Goal: Information Seeking & Learning: Find specific fact

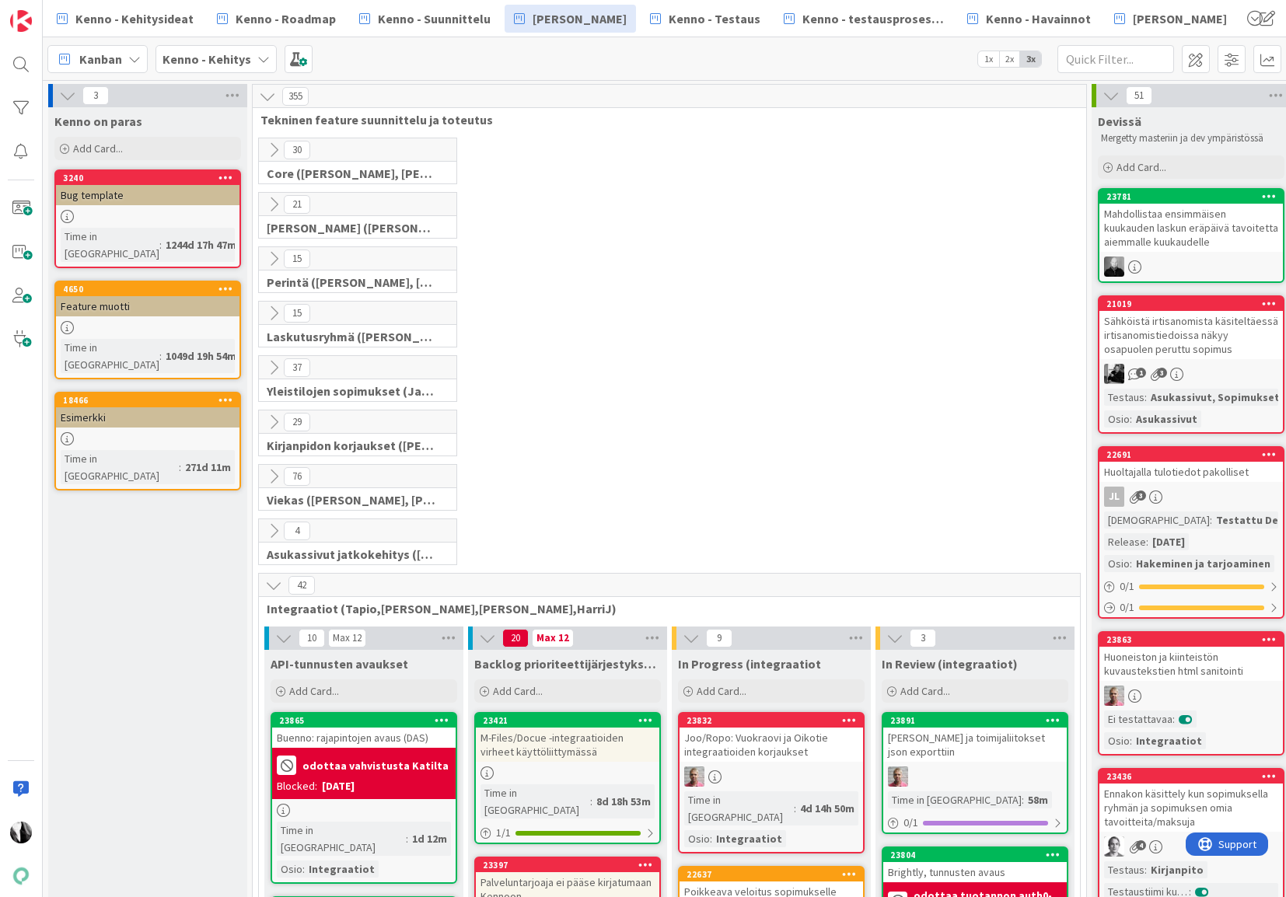
scroll to position [386, 0]
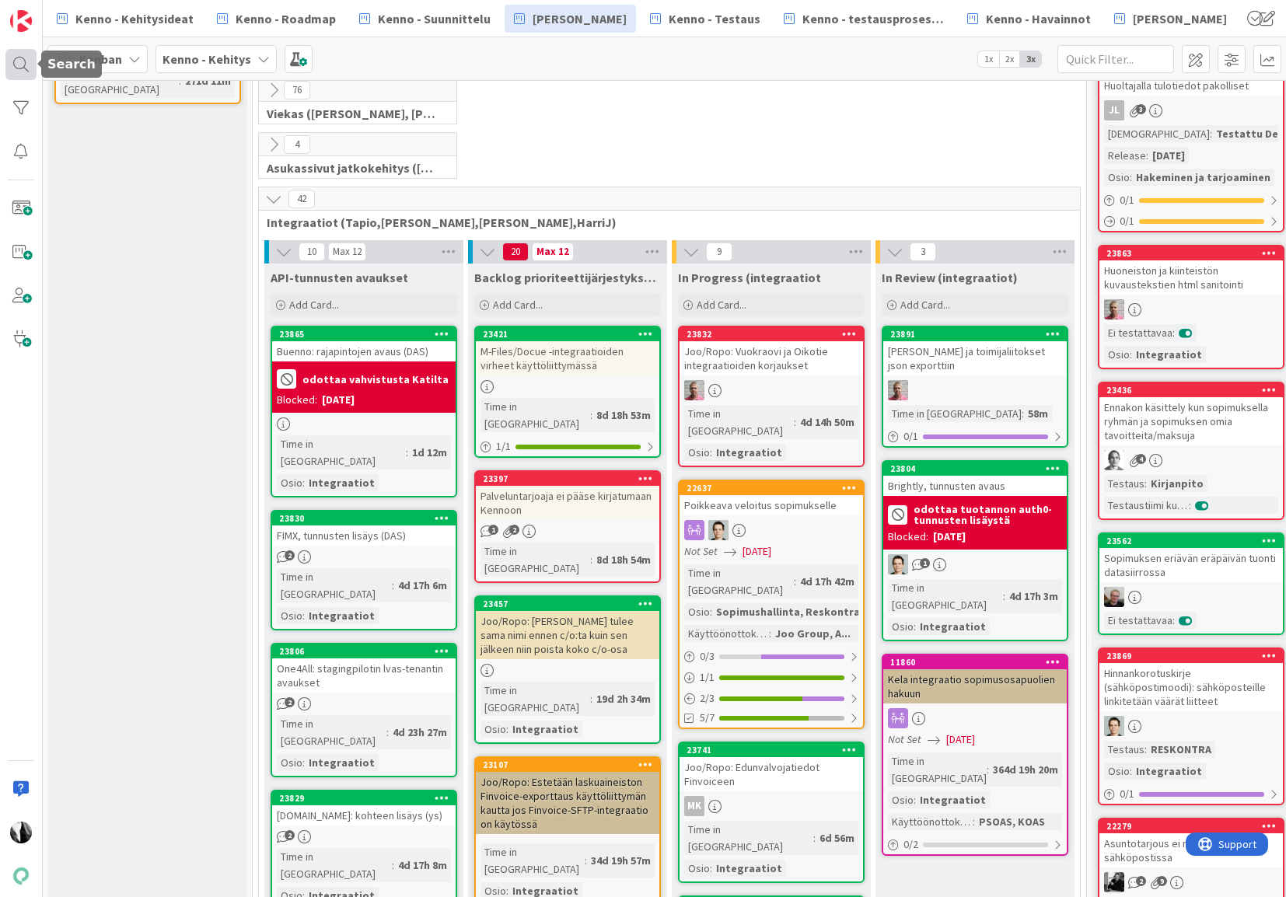
click at [19, 61] on div at bounding box center [20, 64] width 31 height 31
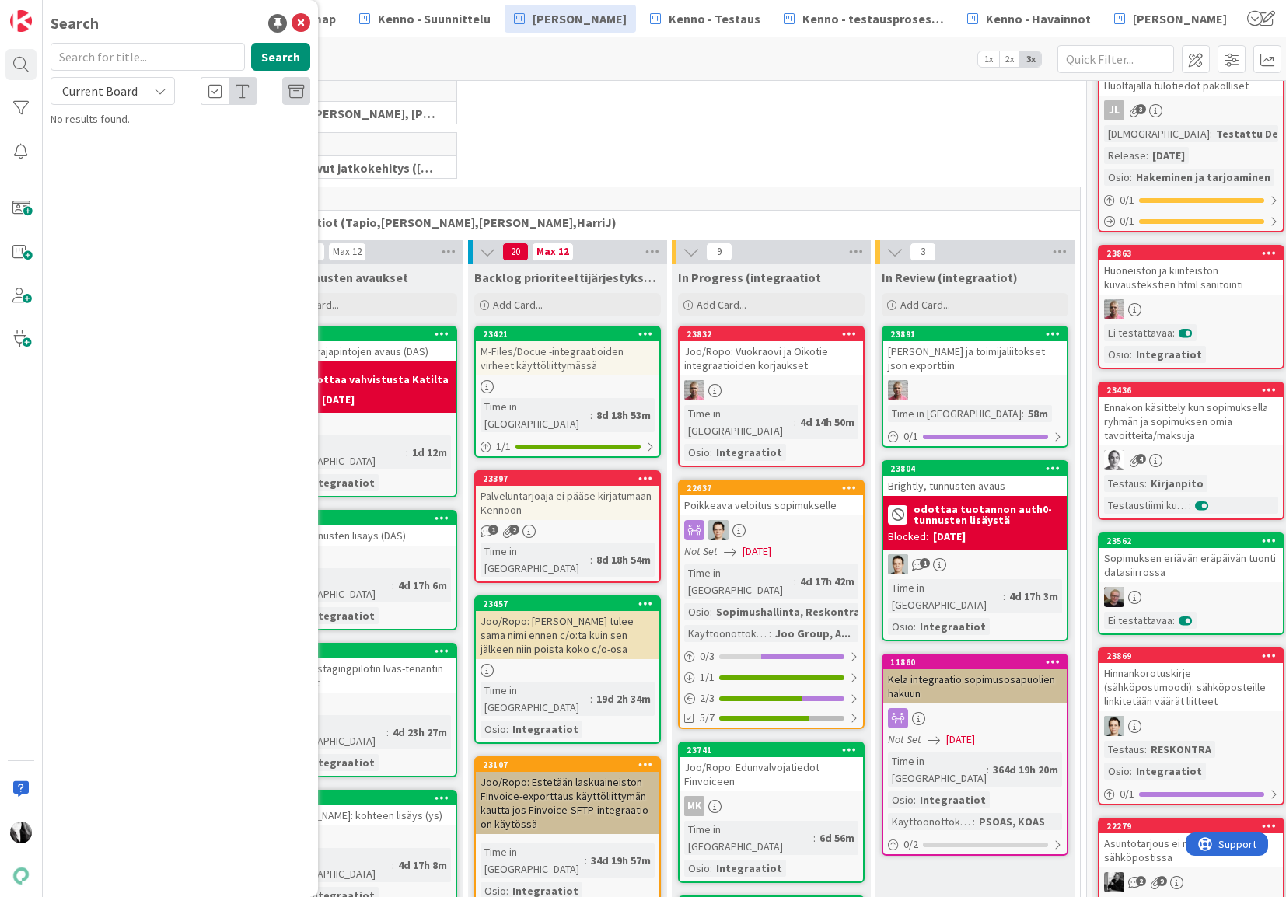
click at [152, 61] on input "text" at bounding box center [148, 57] width 194 height 28
click at [135, 94] on span "Current Board" at bounding box center [99, 91] width 81 height 22
click at [143, 160] on span "All Boards" at bounding box center [140, 155] width 162 height 23
drag, startPoint x: 109, startPoint y: 58, endPoint x: 23, endPoint y: 54, distance: 86.4
click at [21, 55] on div "Search tekstarien merkkimäärä Search All Boards Current Board All Boards Kenno …" at bounding box center [21, 448] width 43 height 897
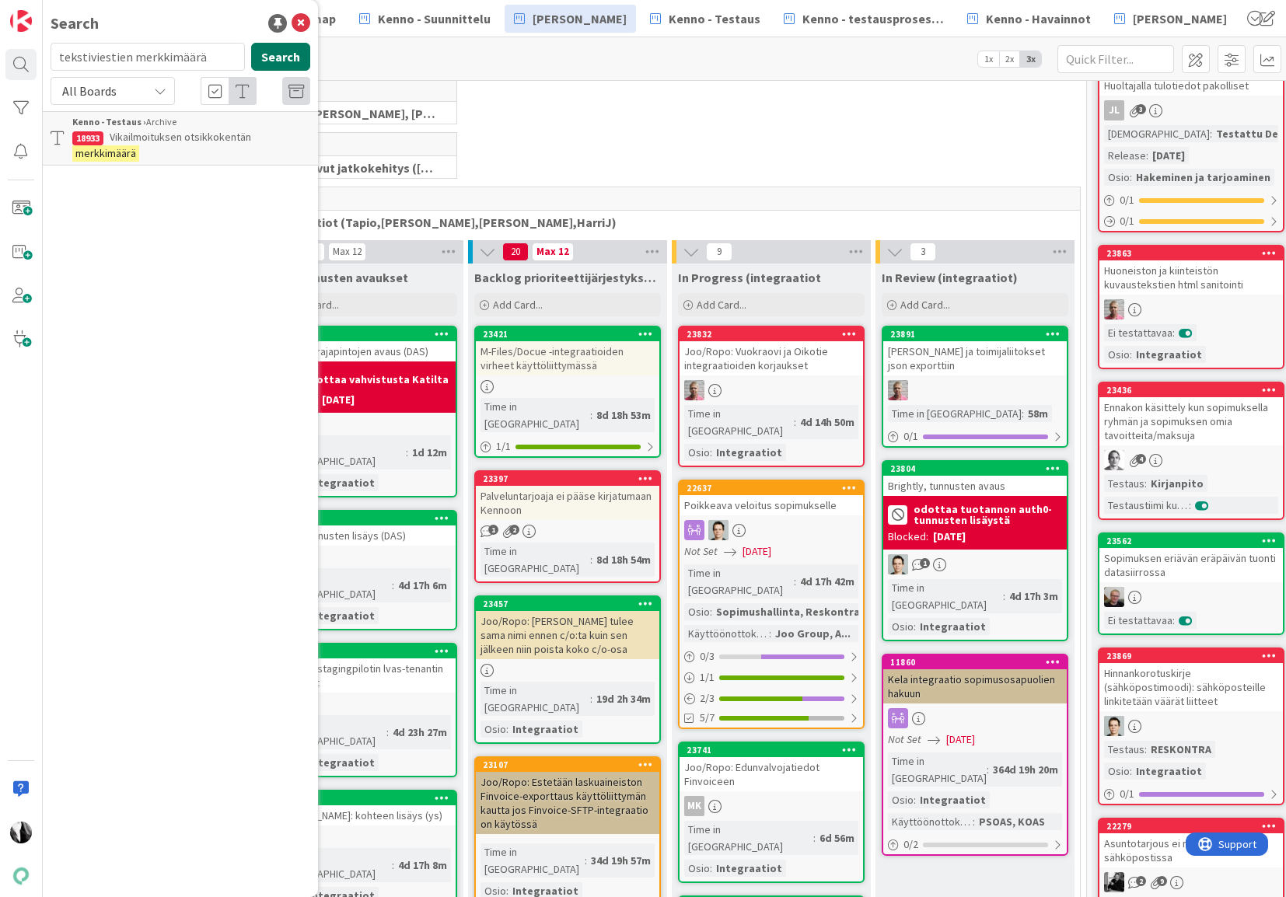
click at [284, 56] on button "Search" at bounding box center [280, 57] width 59 height 28
drag, startPoint x: 131, startPoint y: 58, endPoint x: 32, endPoint y: 54, distance: 98.8
click at [30, 58] on div "Search tekstiviestien merkkimäärä Search All Boards Current Board All Boards Ke…" at bounding box center [21, 448] width 43 height 897
type input "merkkimäärä"
click at [278, 53] on button "Search" at bounding box center [280, 57] width 59 height 28
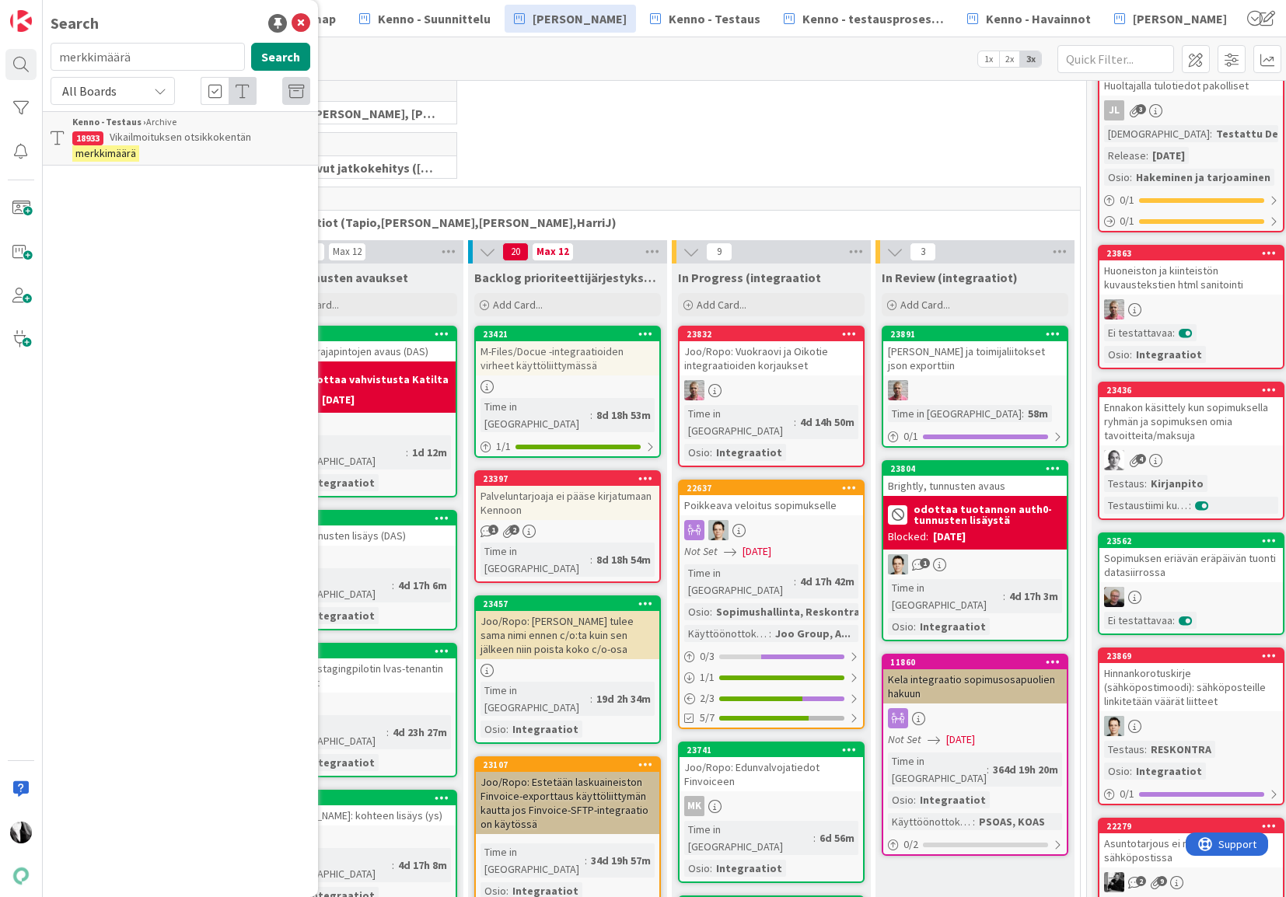
click at [162, 91] on icon at bounding box center [160, 91] width 12 height 12
click at [100, 158] on span "All Boards" at bounding box center [140, 155] width 162 height 23
click at [285, 57] on button "Search" at bounding box center [280, 57] width 59 height 28
click at [675, 96] on div "76 Viekas (Samuli, Saara, Mika, Pirjo, Keijo, TommiHä, Rasmus)" at bounding box center [669, 105] width 827 height 54
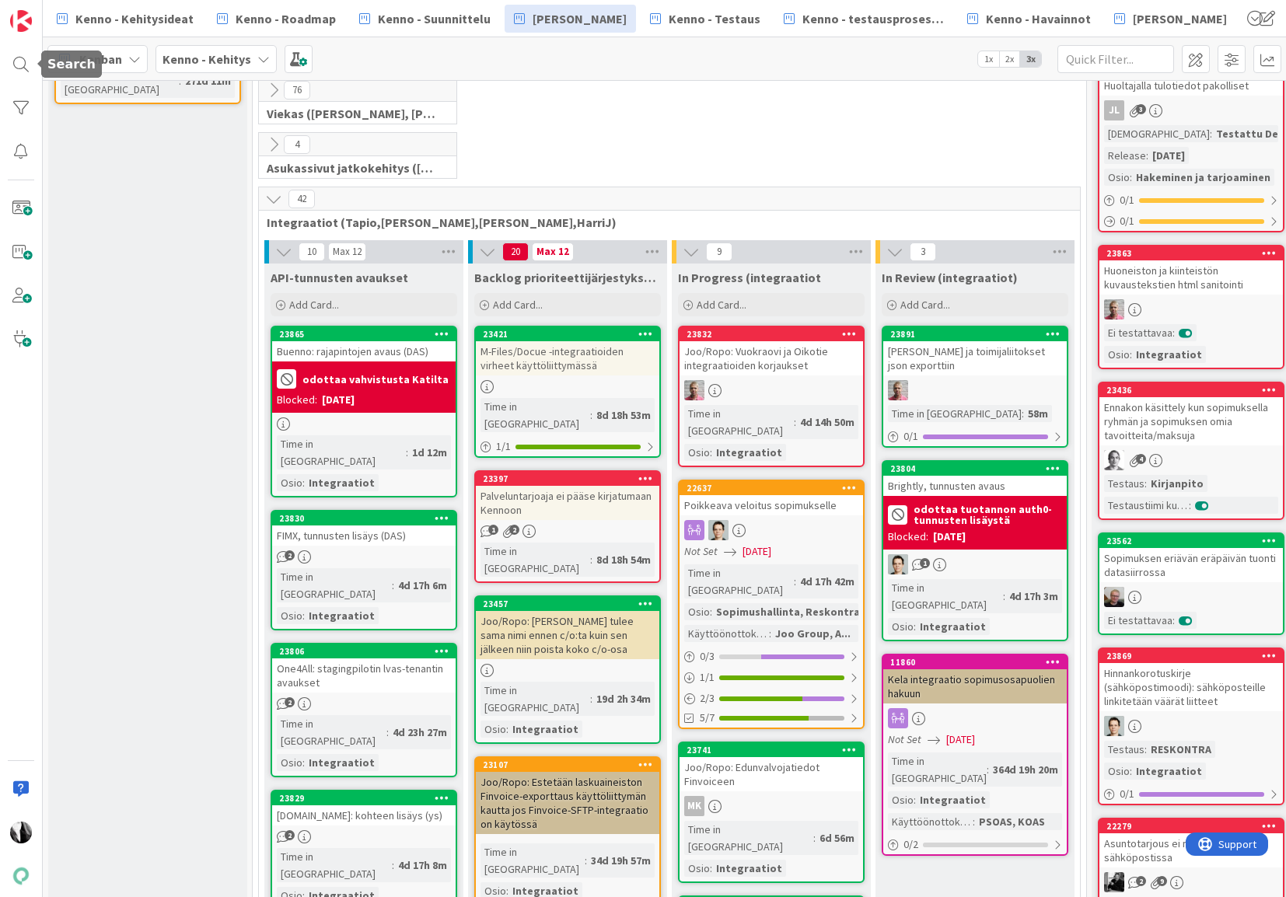
drag, startPoint x: 26, startPoint y: 65, endPoint x: 94, endPoint y: 62, distance: 68.5
click at [26, 65] on div at bounding box center [20, 64] width 31 height 31
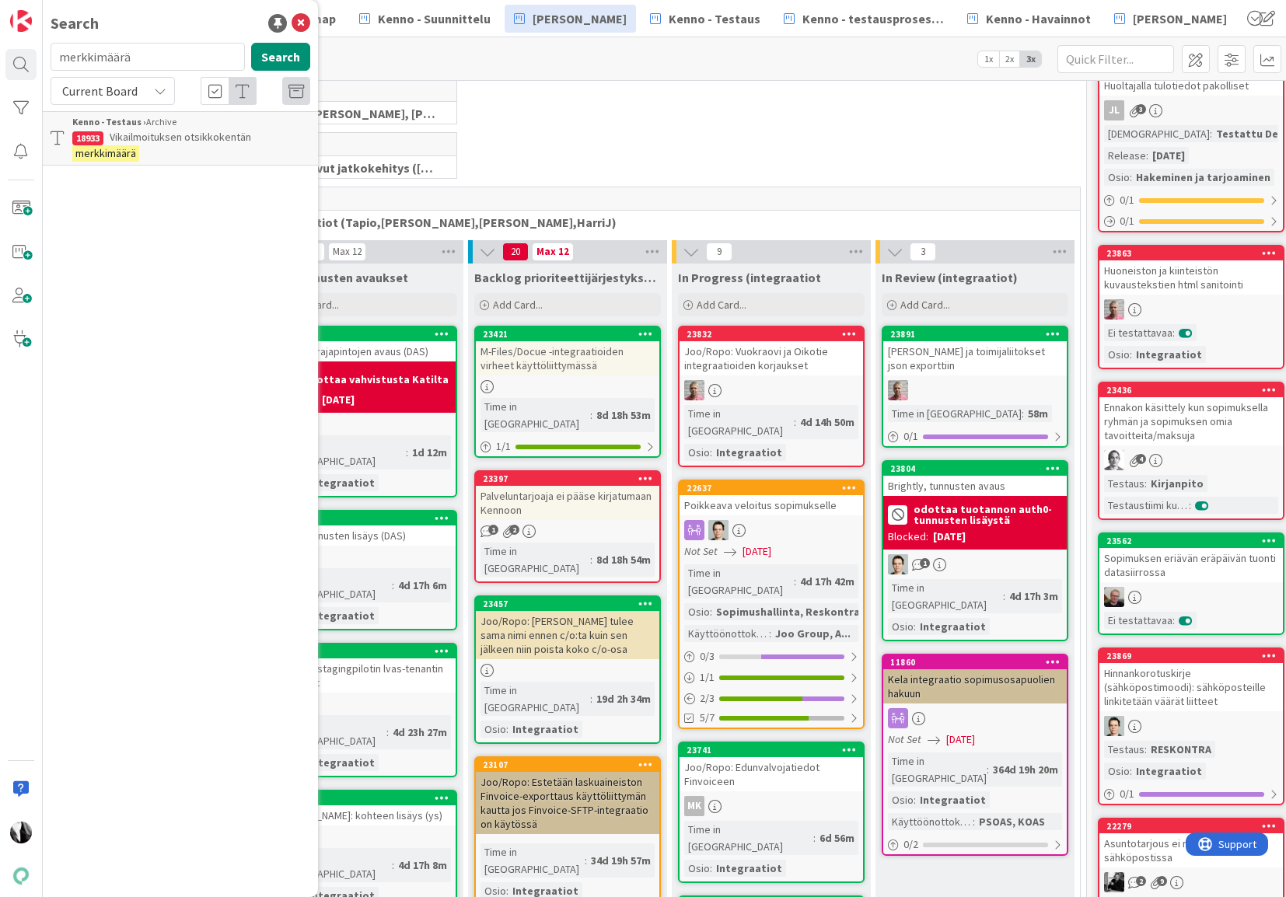
drag, startPoint x: 157, startPoint y: 54, endPoint x: 63, endPoint y: 52, distance: 94.1
click at [56, 56] on input "merkkimäärä" at bounding box center [148, 57] width 194 height 28
type input "linkmobility"
click at [268, 47] on button "Search" at bounding box center [280, 57] width 59 height 28
drag, startPoint x: 153, startPoint y: 88, endPoint x: 148, endPoint y: 96, distance: 10.1
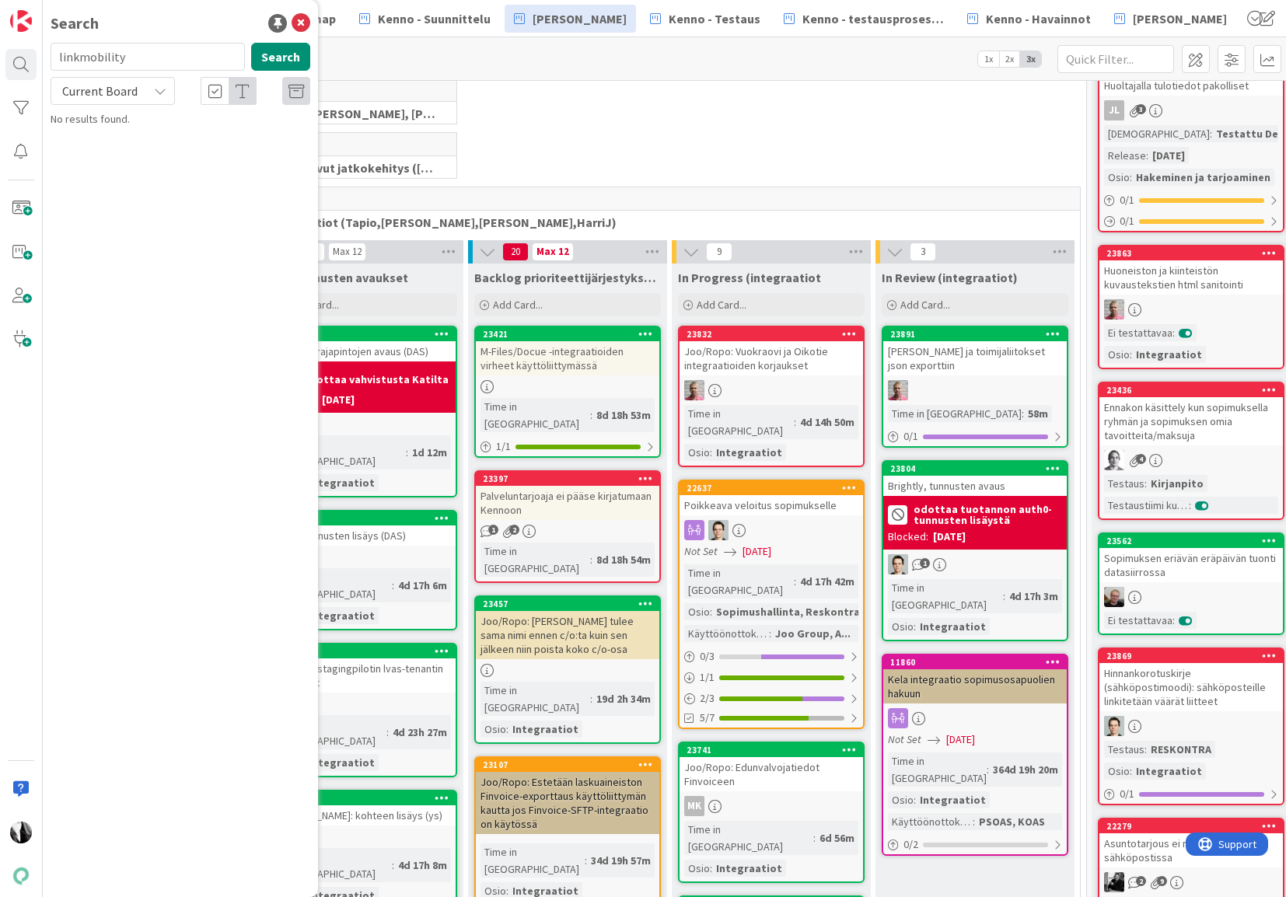
click at [154, 88] on icon at bounding box center [160, 91] width 12 height 12
click at [138, 155] on span "All Boards" at bounding box center [140, 155] width 162 height 23
click at [300, 23] on icon at bounding box center [301, 23] width 19 height 19
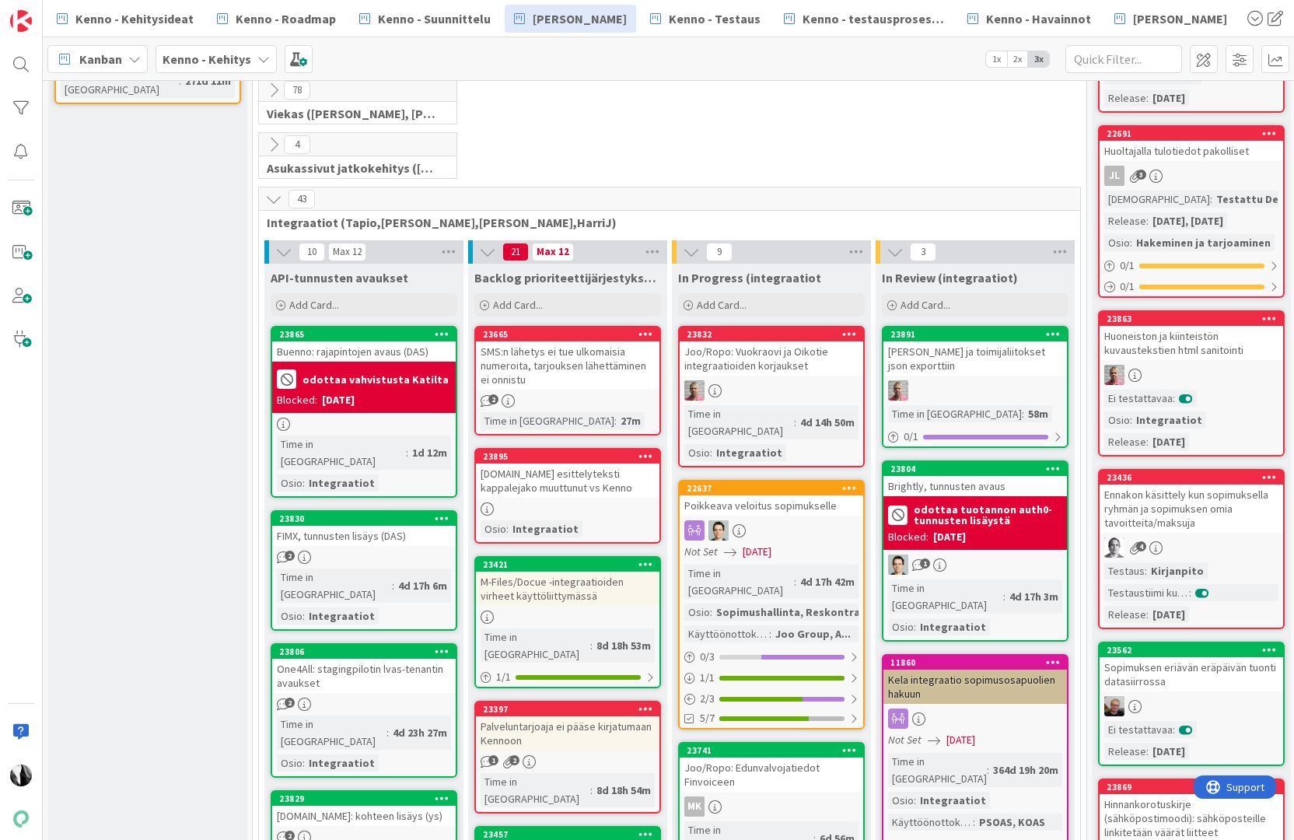
click at [550, 362] on div "SMS:n lähetys ei tue ulkomaisia numeroita, tarjouksen lähettäminen ei onnistu" at bounding box center [567, 365] width 183 height 48
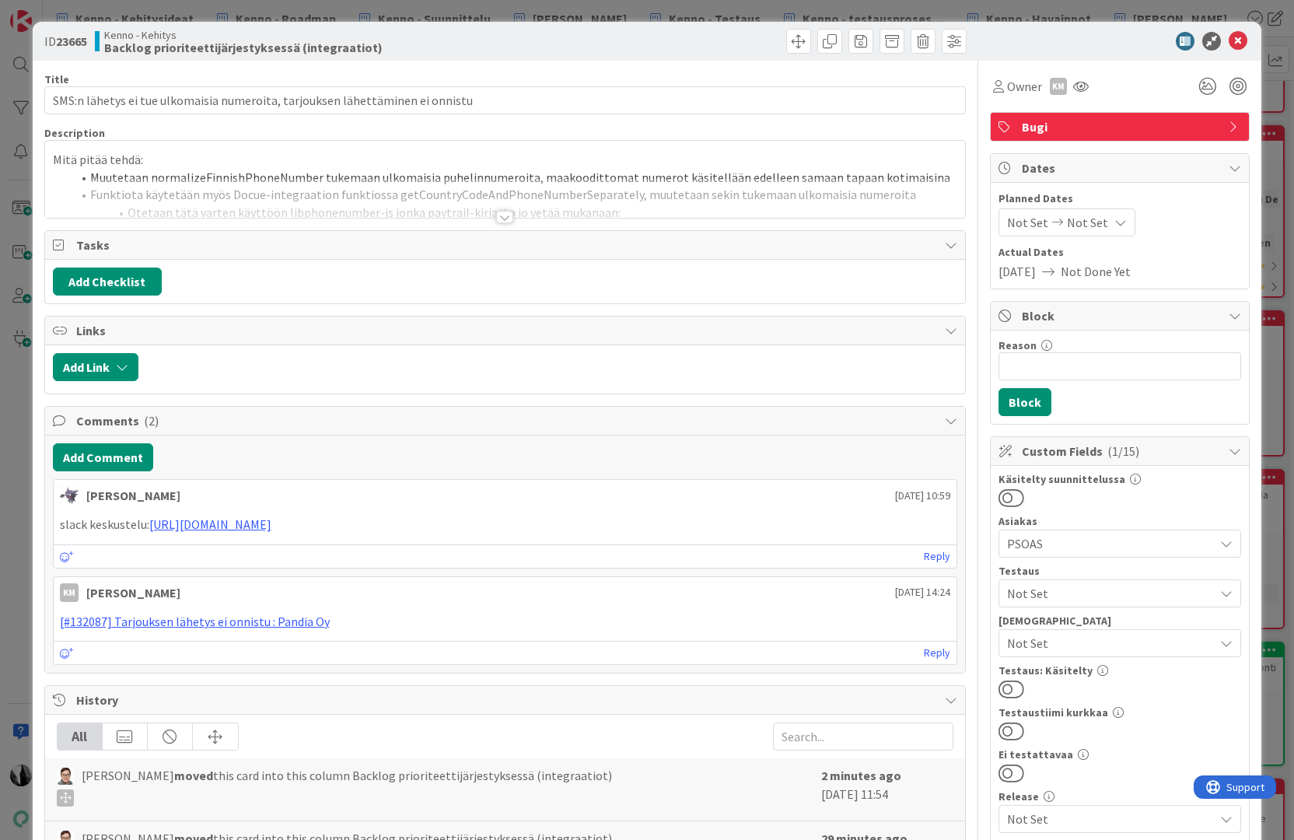
click at [499, 215] on div at bounding box center [504, 217] width 17 height 12
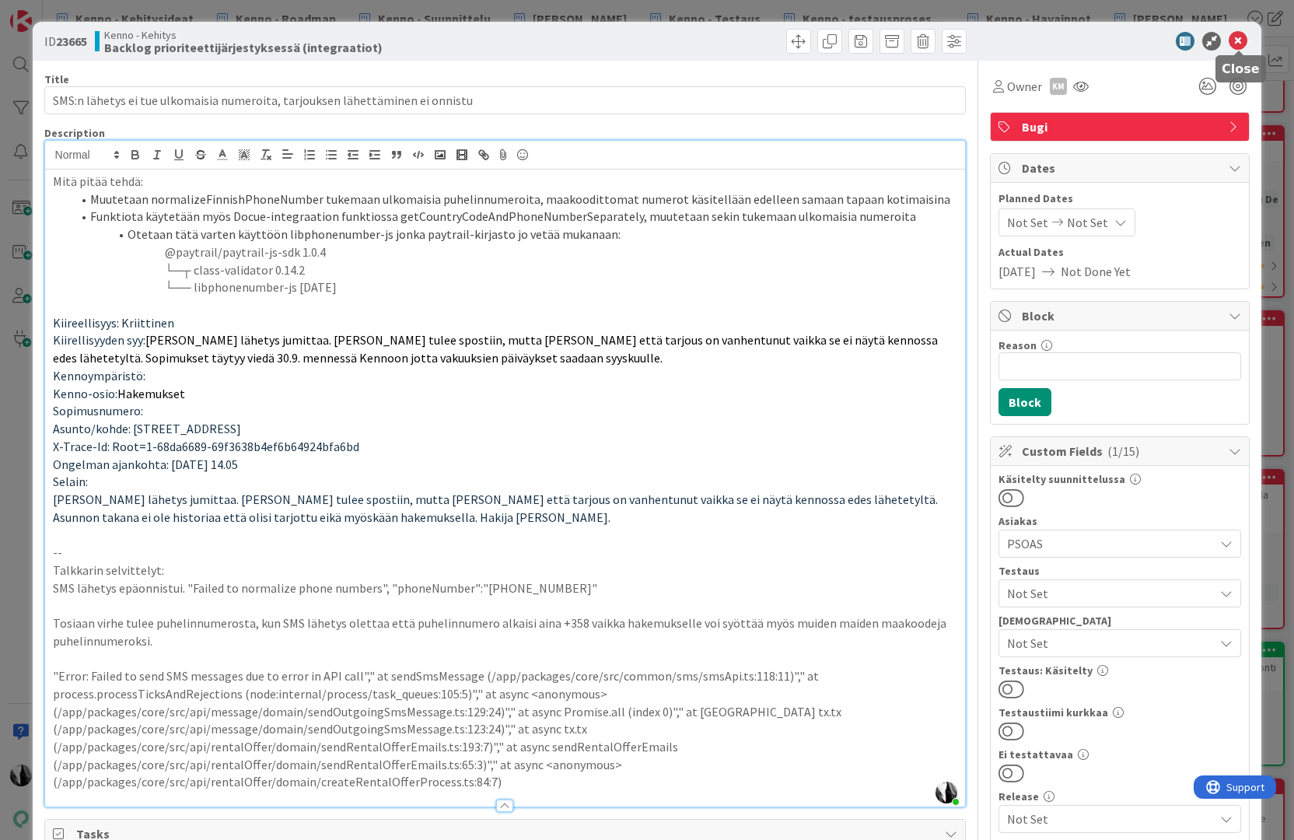
click at [1242, 37] on icon at bounding box center [1237, 41] width 19 height 19
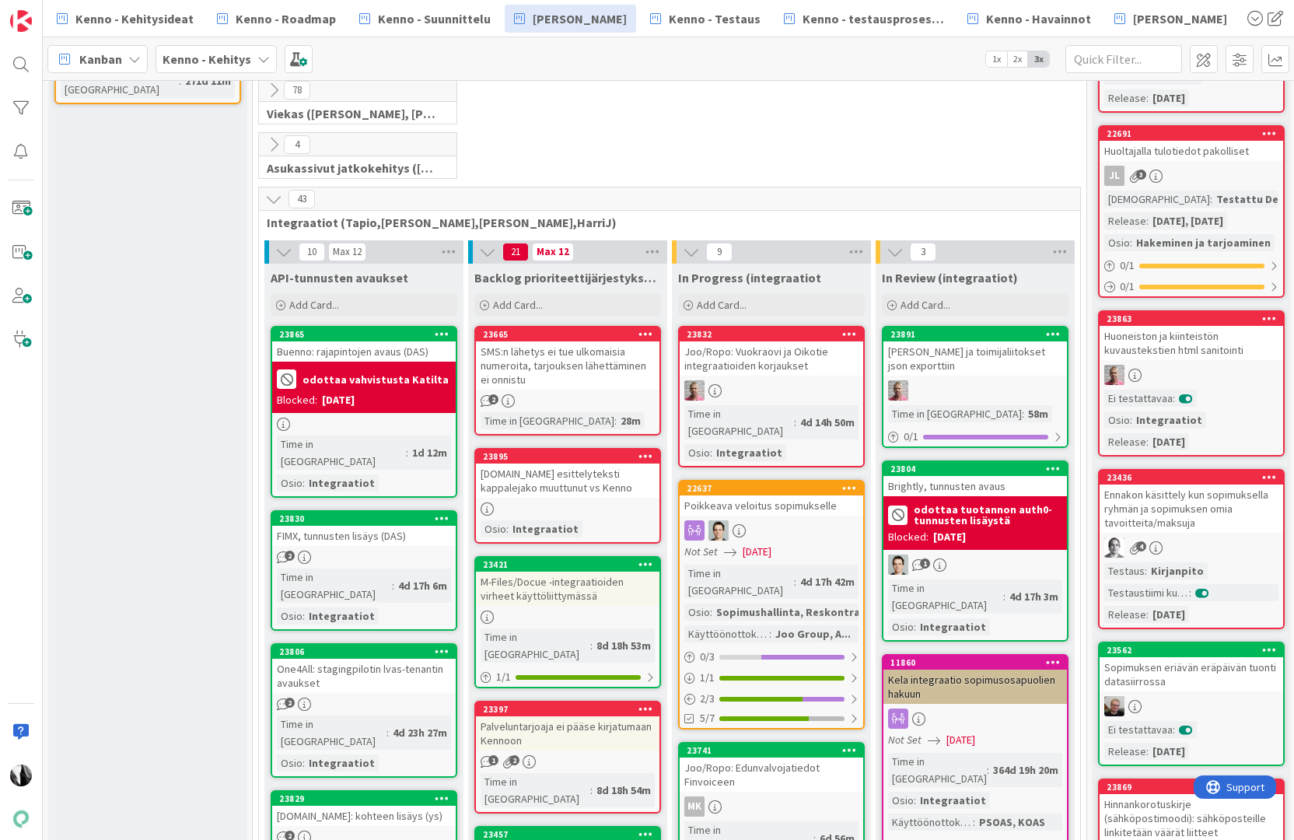
click at [595, 486] on div "Oikotie.fi esittelyteksti kappalejako muuttunut vs Kenno" at bounding box center [567, 480] width 183 height 34
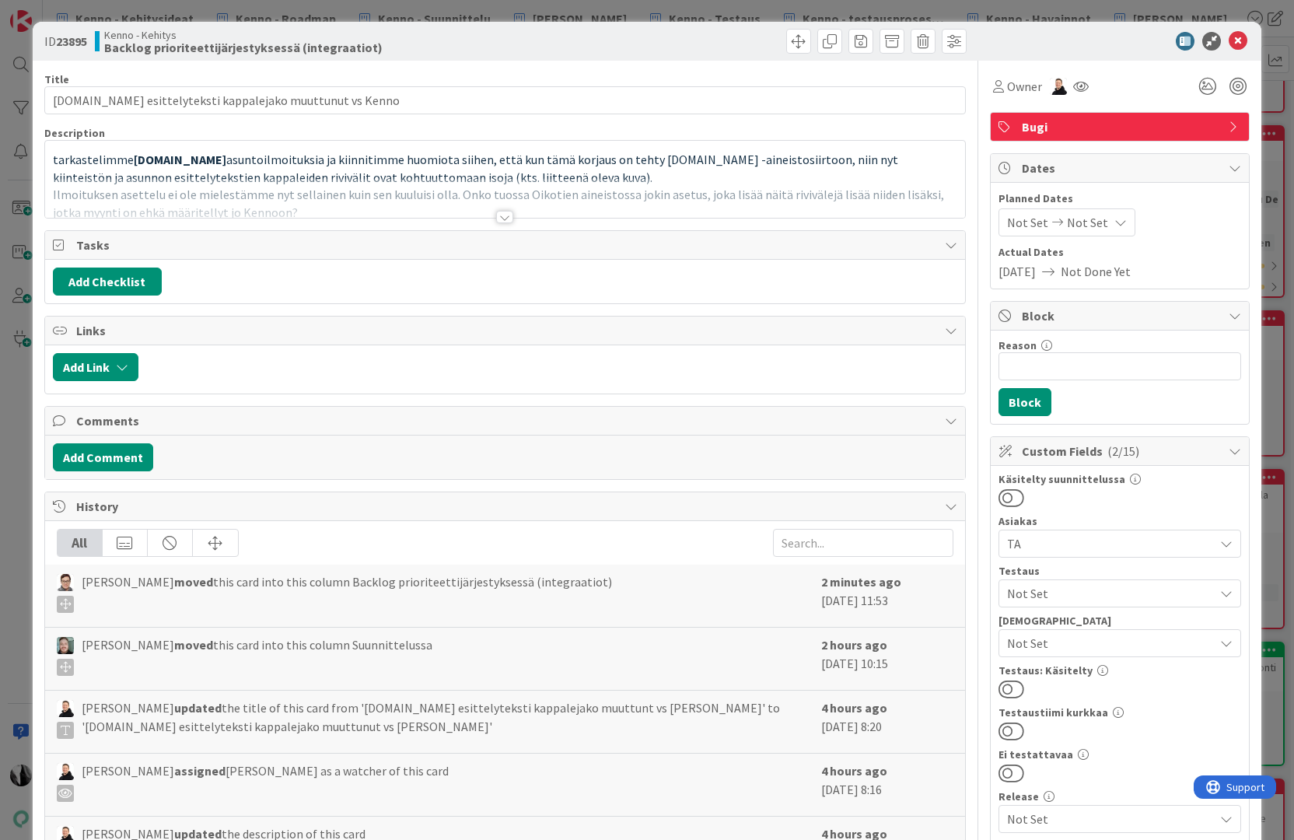
click at [505, 217] on div at bounding box center [504, 217] width 17 height 12
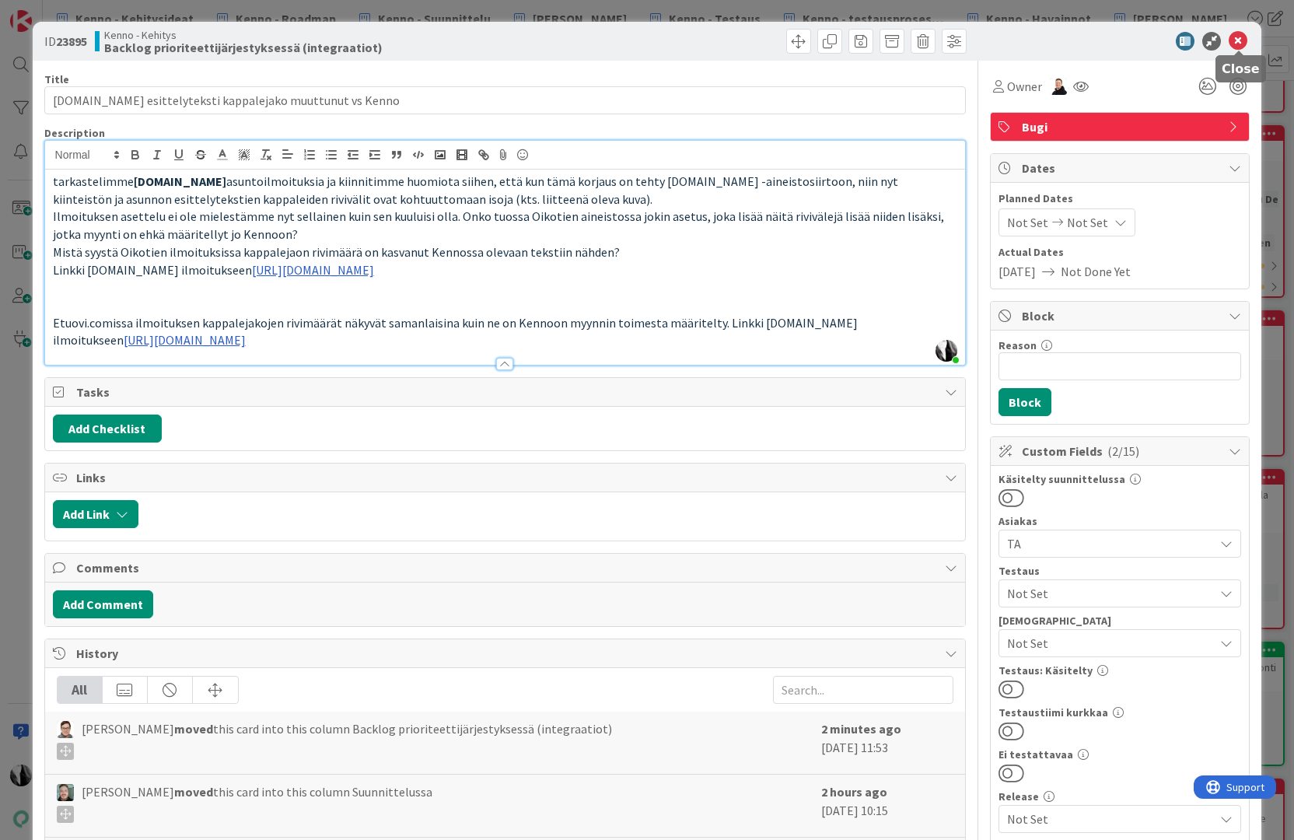
click at [1238, 42] on icon at bounding box center [1237, 41] width 19 height 19
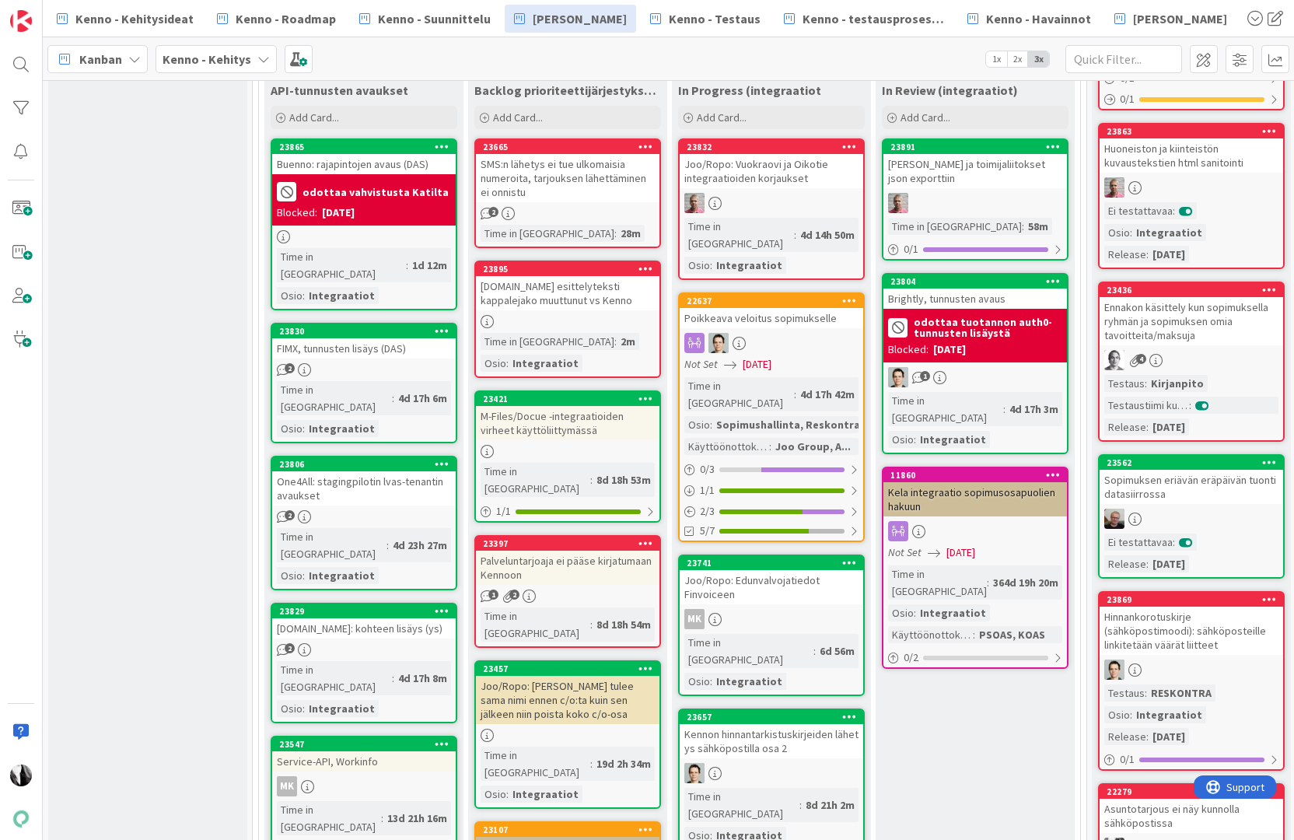
scroll to position [569, 0]
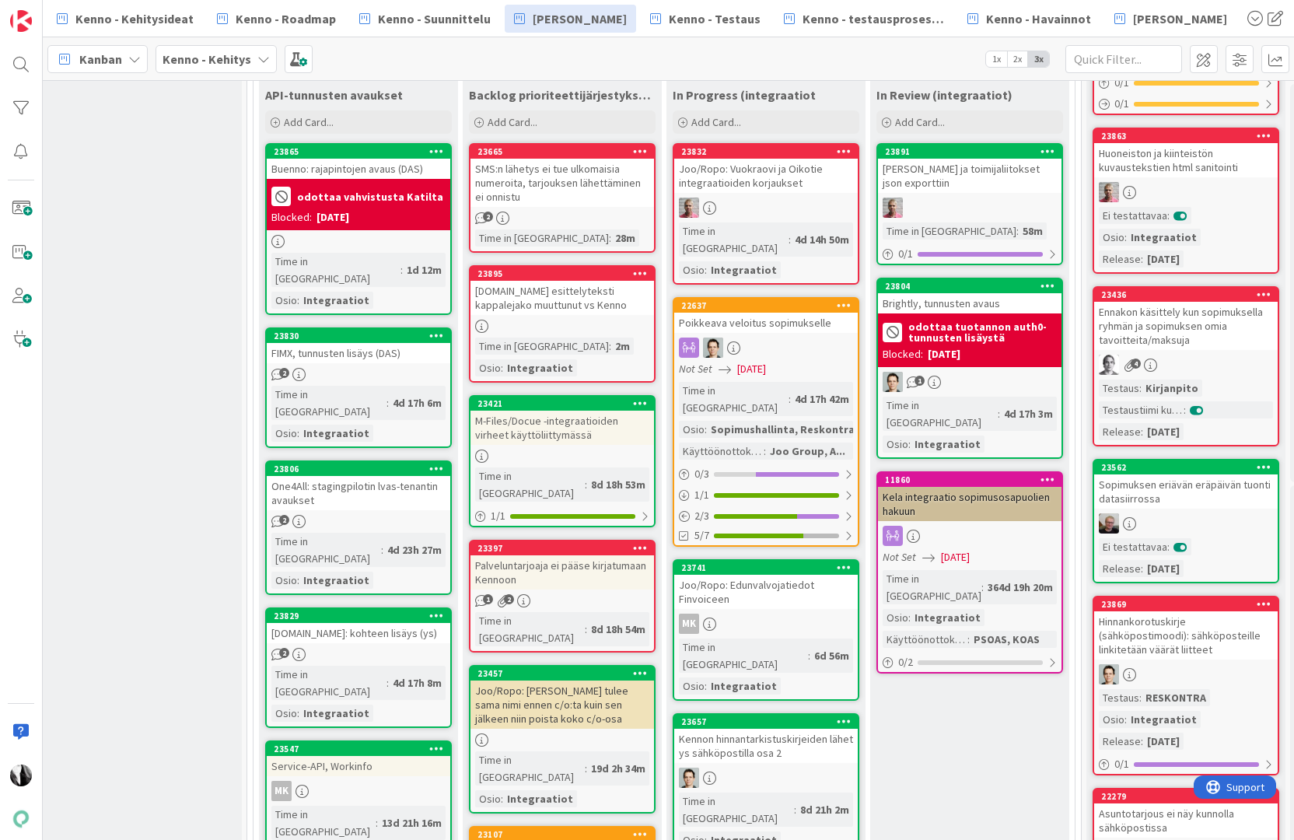
click at [577, 188] on div "SMS:n lähetys ei tue ulkomaisia numeroita, tarjouksen lähettäminen ei onnistu" at bounding box center [561, 183] width 183 height 48
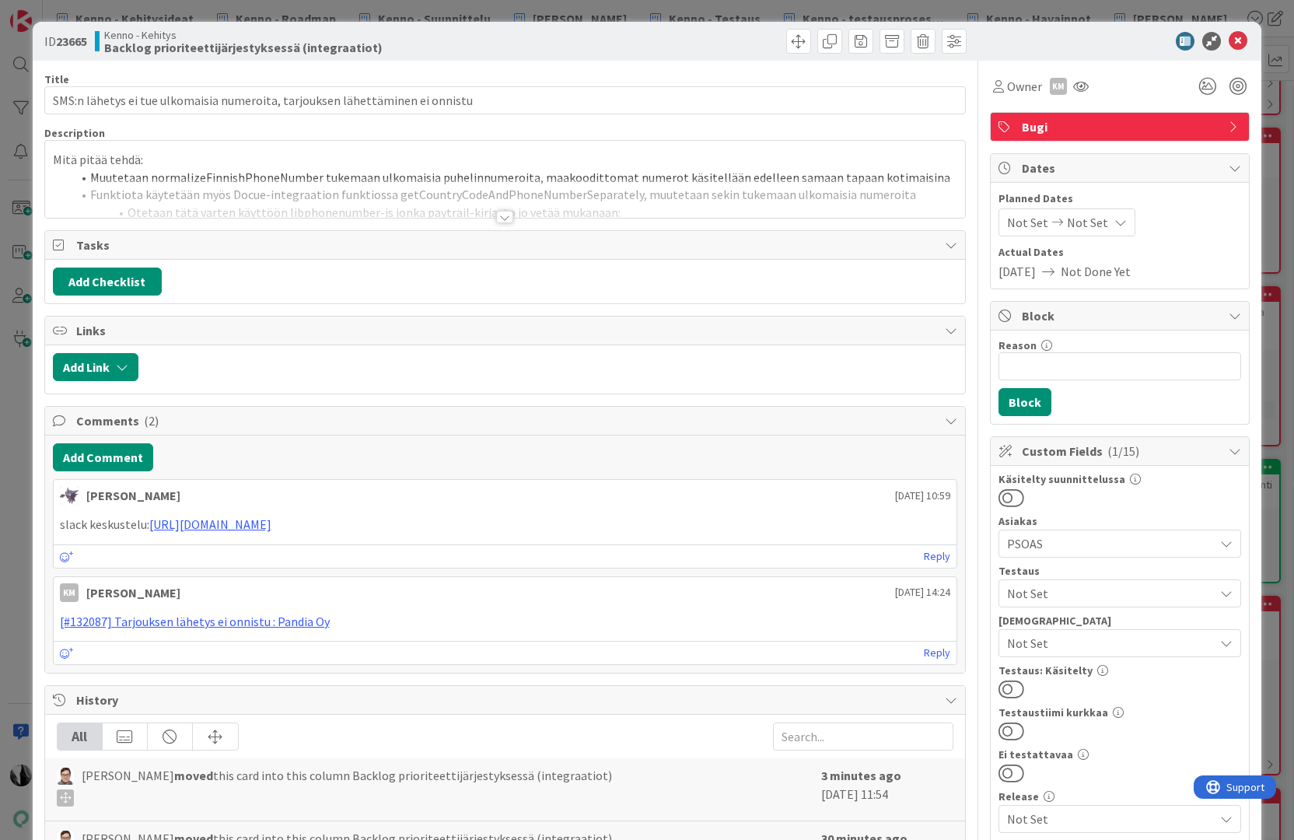
scroll to position [571, 4]
click at [505, 218] on div at bounding box center [504, 217] width 17 height 12
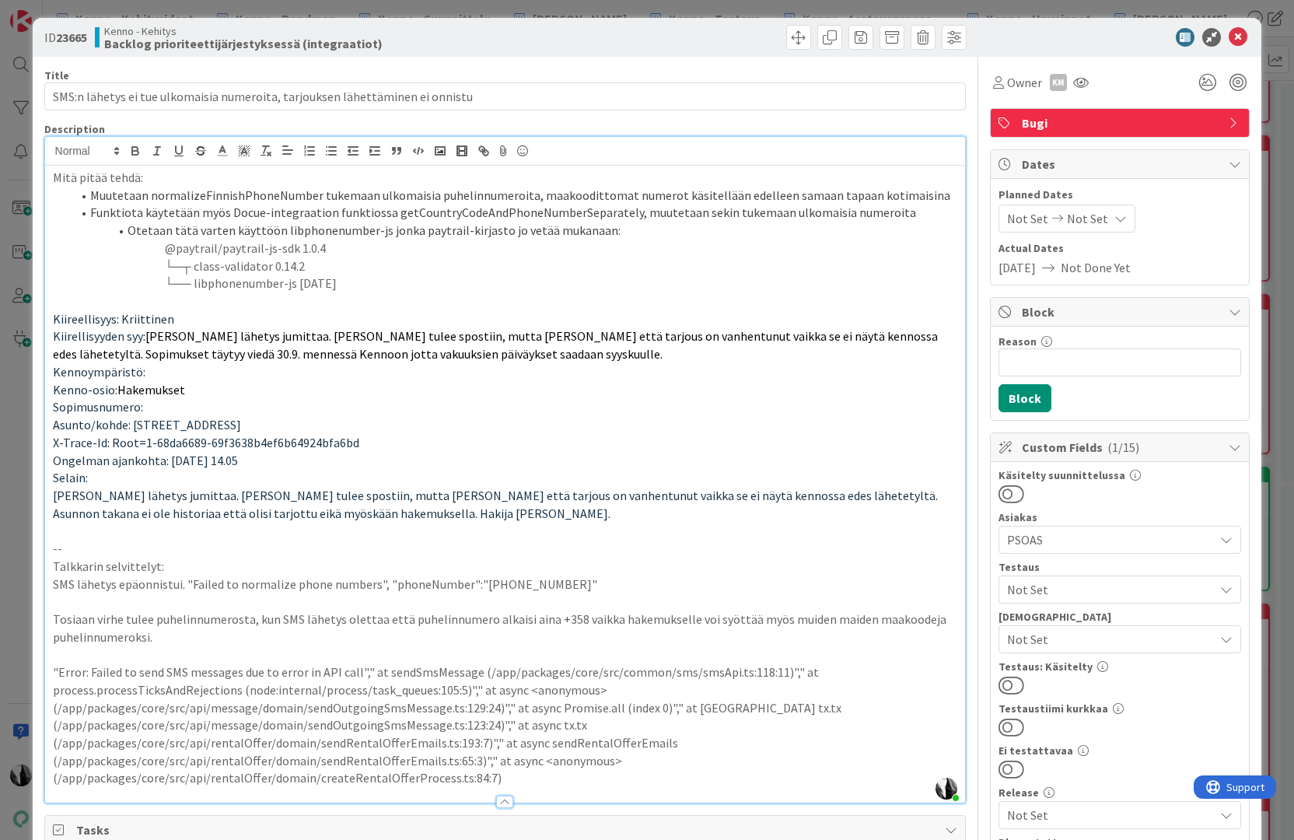
scroll to position [0, 0]
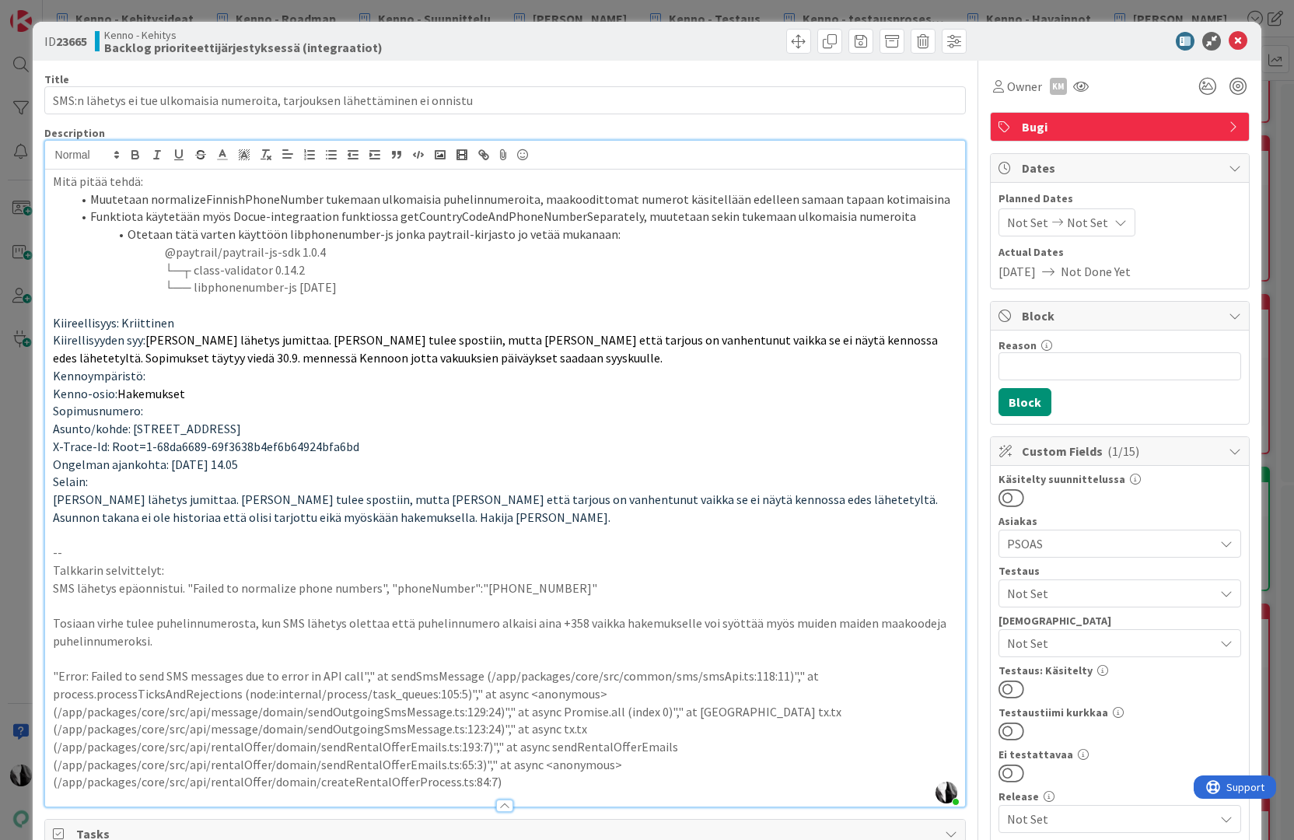
click at [1111, 37] on div at bounding box center [1111, 41] width 275 height 19
click at [1242, 39] on icon at bounding box center [1237, 41] width 19 height 19
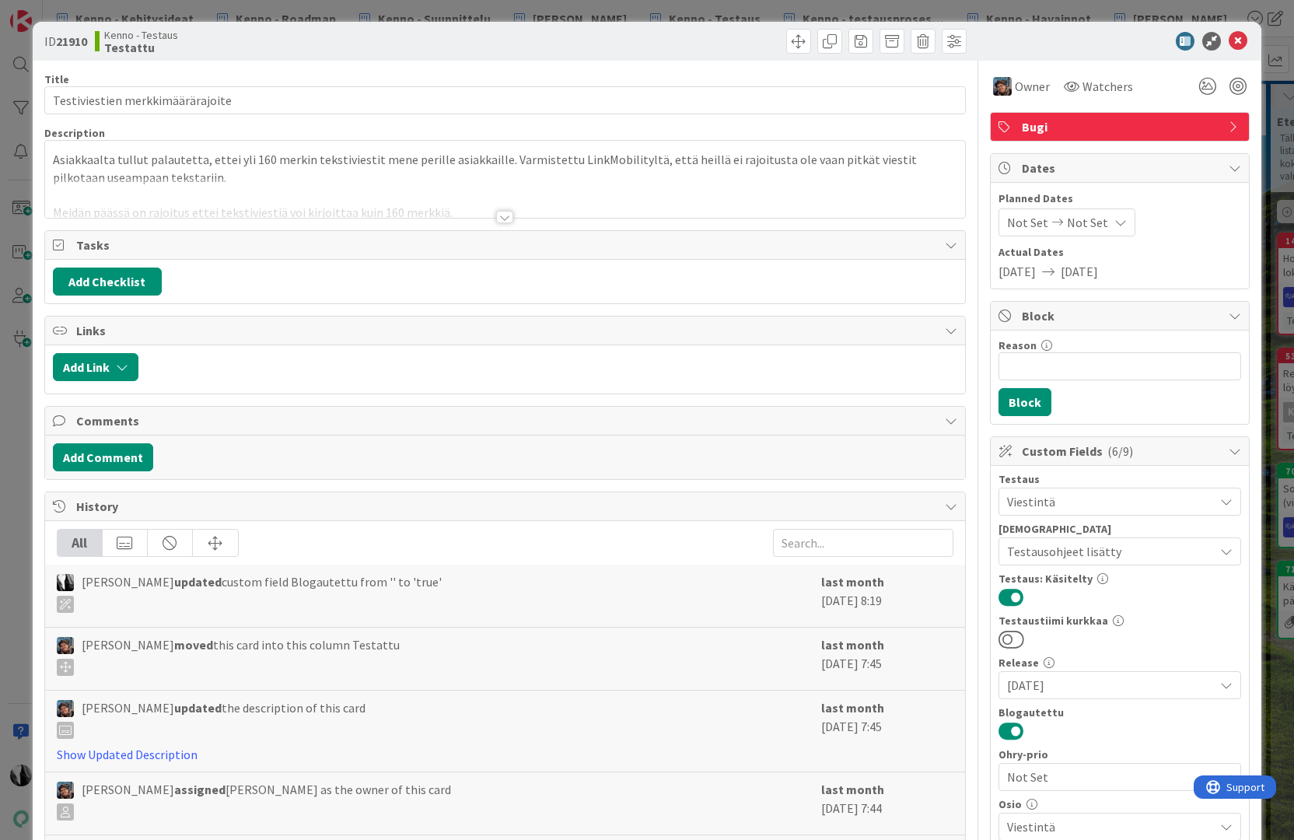
click at [502, 215] on div at bounding box center [504, 217] width 17 height 12
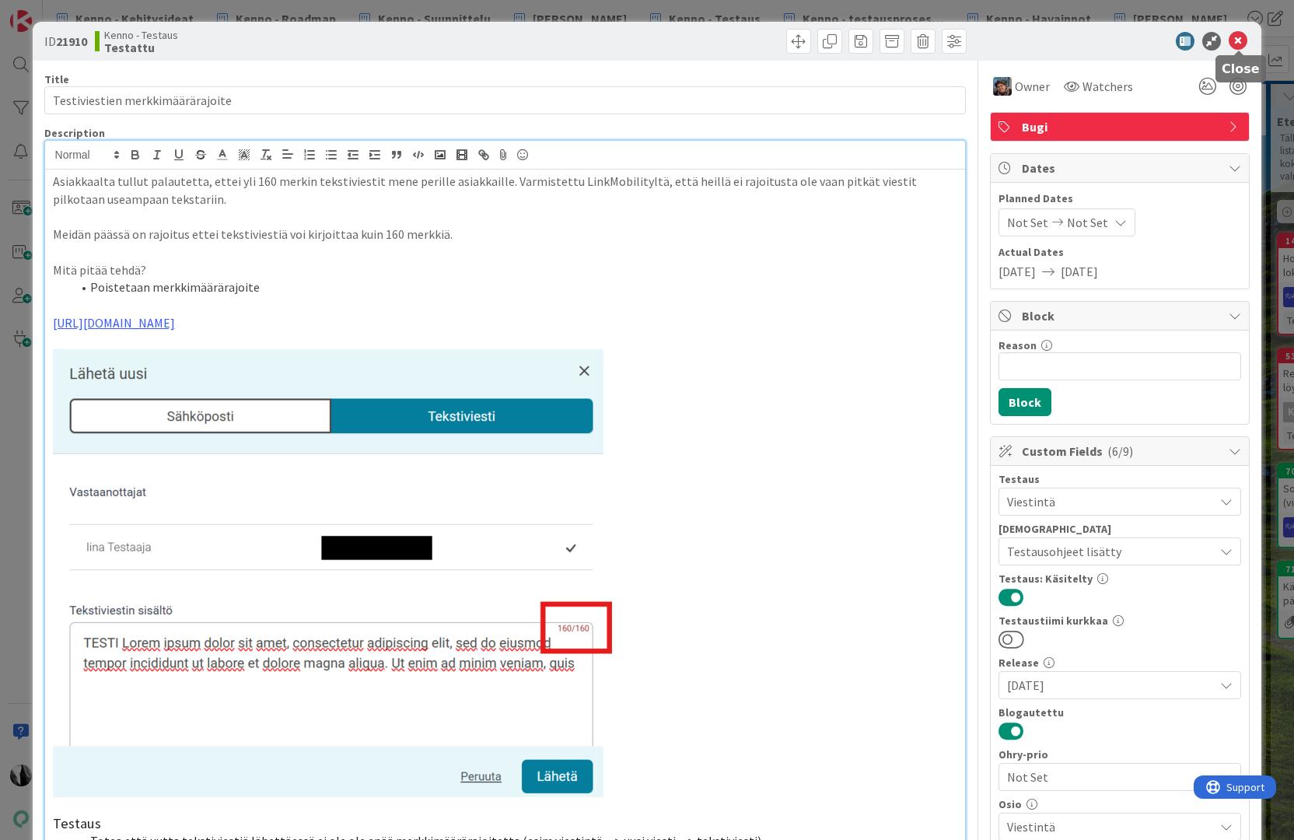
click at [1238, 37] on icon at bounding box center [1237, 41] width 19 height 19
